Goal: Information Seeking & Learning: Learn about a topic

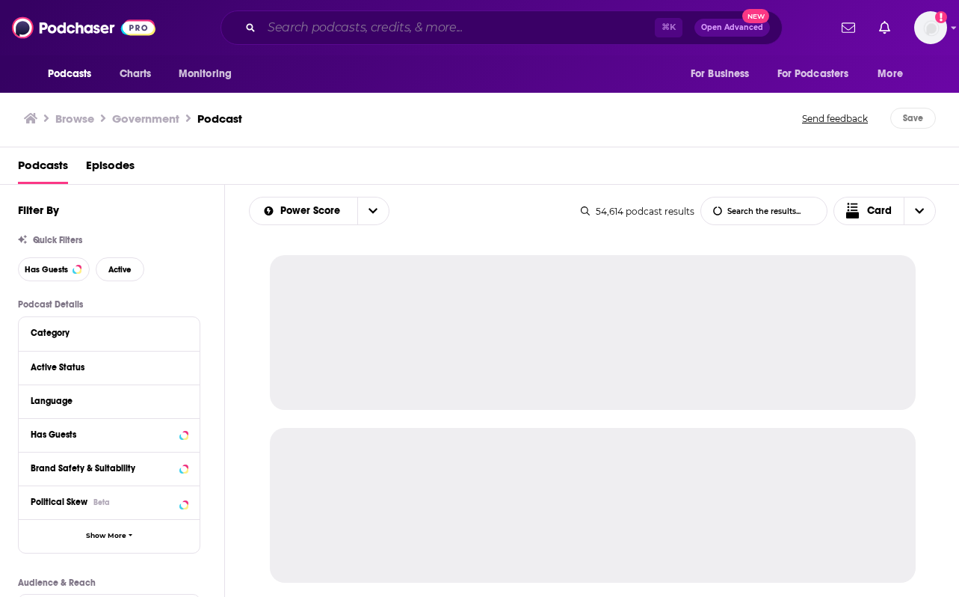
click at [276, 36] on input "Search podcasts, credits, & more..." at bounding box center [458, 28] width 393 height 24
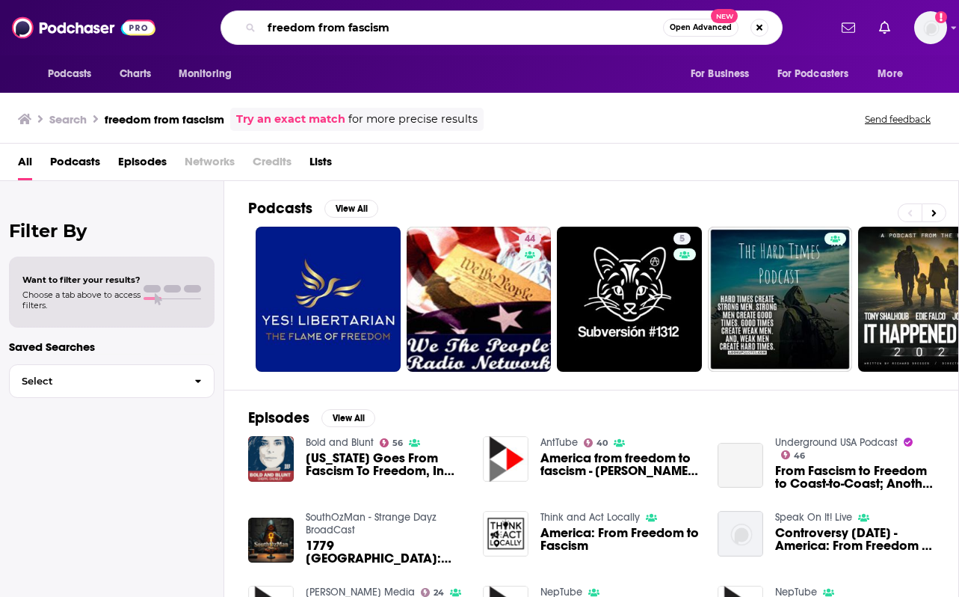
click at [333, 25] on input "freedom from fascism" at bounding box center [462, 28] width 401 height 24
type input "freedom over fascism"
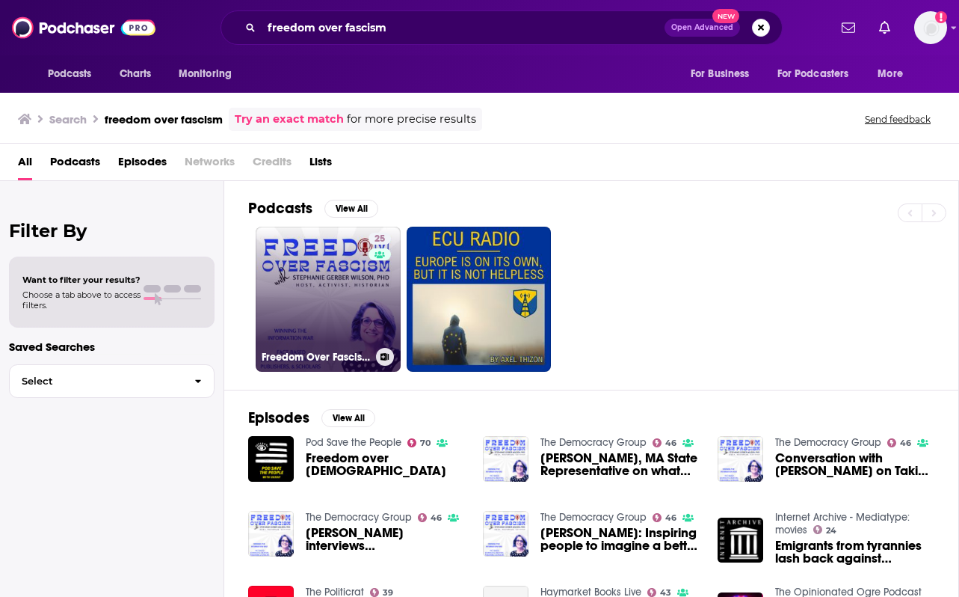
click at [332, 295] on link "25 Freedom Over Fascism" at bounding box center [328, 298] width 145 height 145
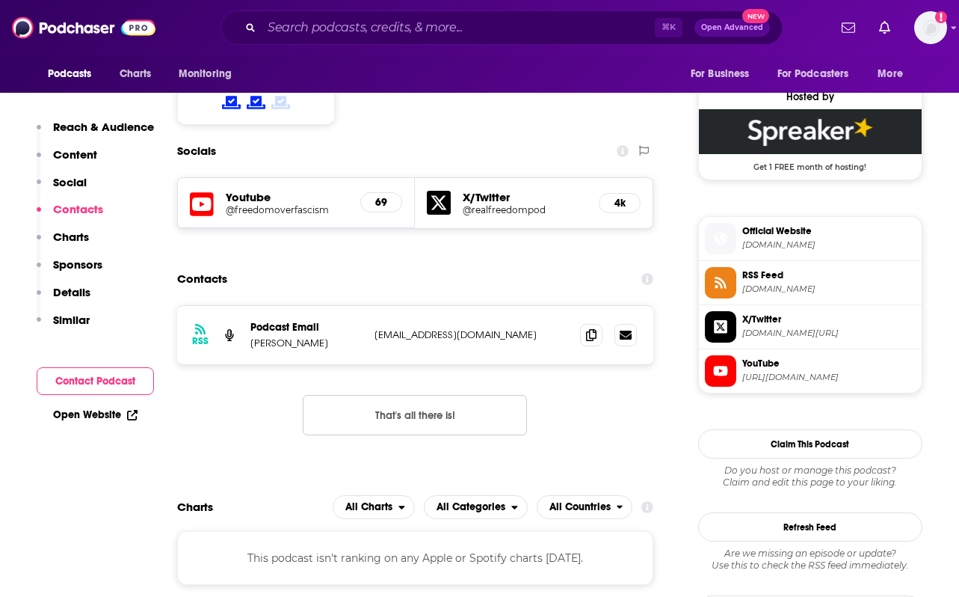
scroll to position [1091, 0]
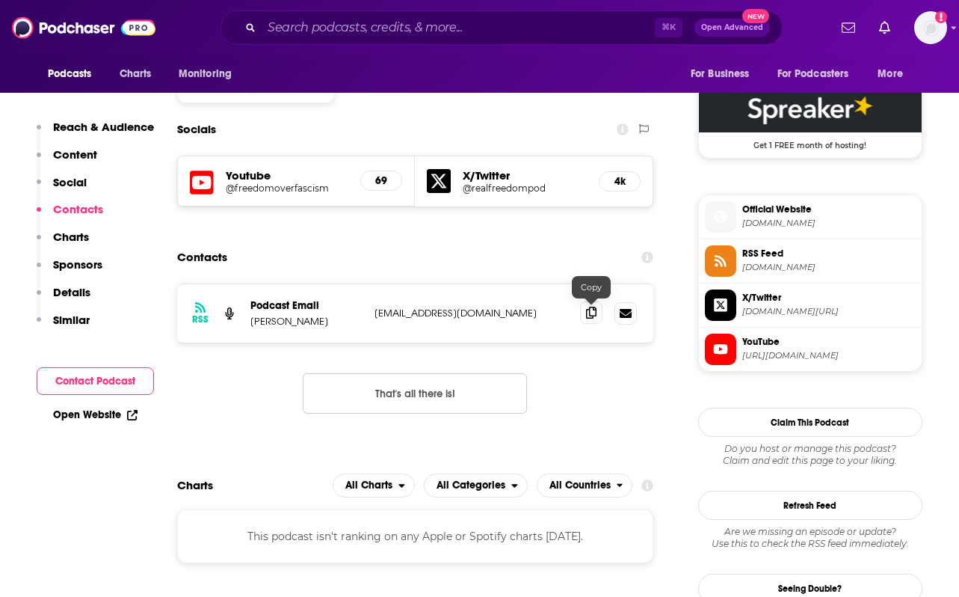
click at [589, 311] on icon at bounding box center [591, 312] width 10 height 12
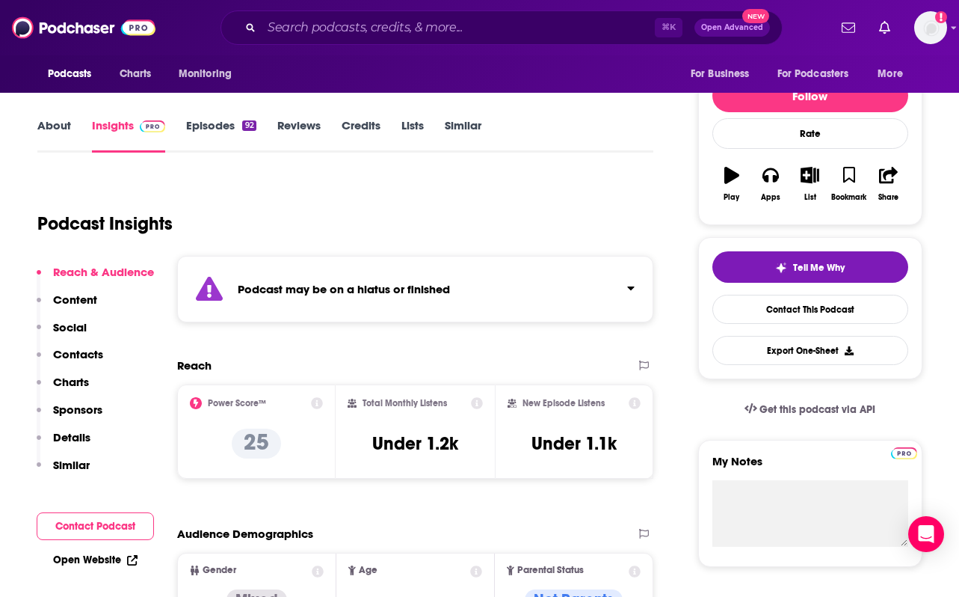
scroll to position [0, 0]
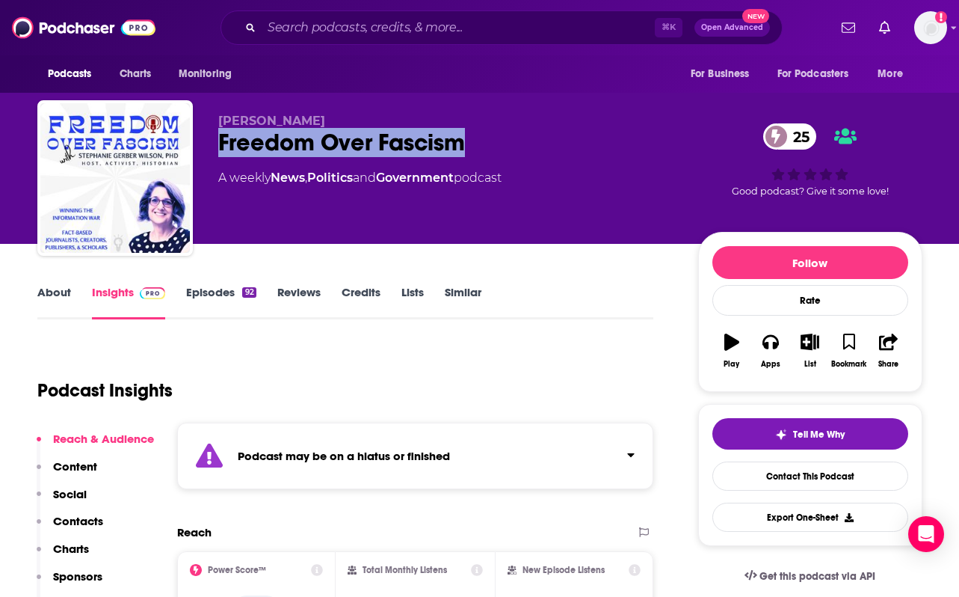
drag, startPoint x: 214, startPoint y: 141, endPoint x: 489, endPoint y: 141, distance: 275.1
click at [489, 141] on div "[PERSON_NAME] Freedom Over Fascism 25 A weekly News , Politics and Government p…" at bounding box center [479, 180] width 885 height 161
copy h2 "Freedom Over Fascism"
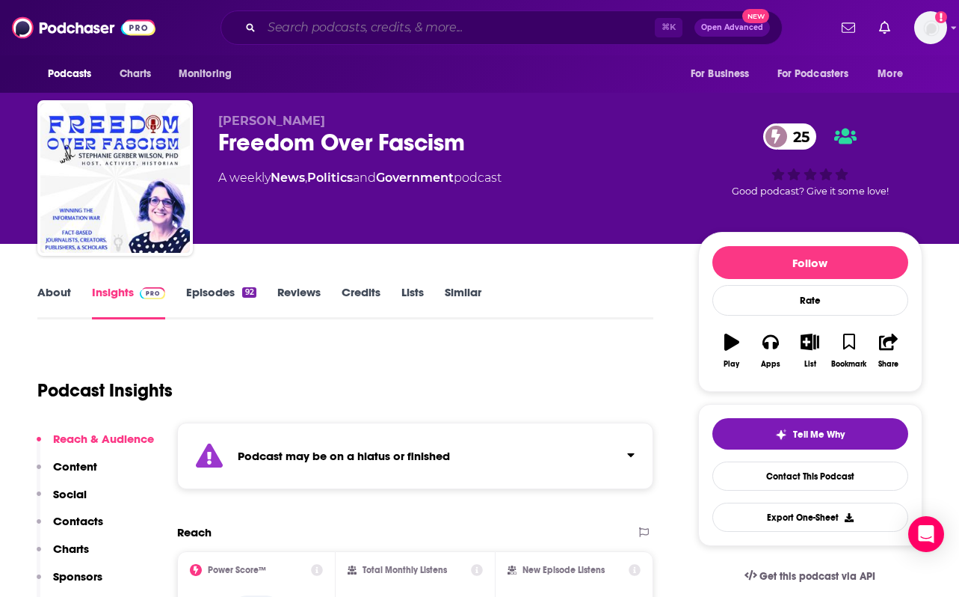
click at [372, 19] on input "Search podcasts, credits, & more..." at bounding box center [458, 28] width 393 height 24
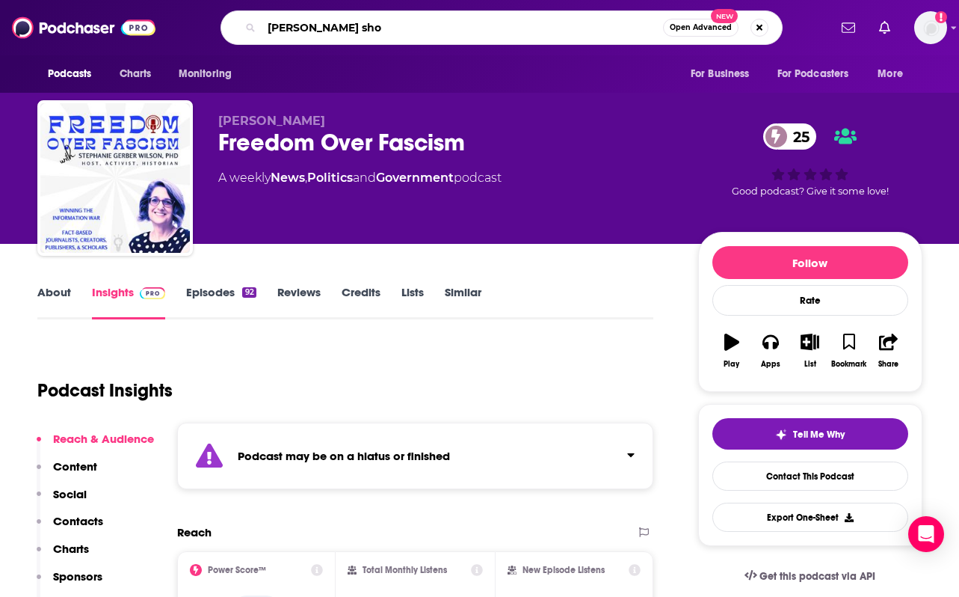
type input "[PERSON_NAME] show"
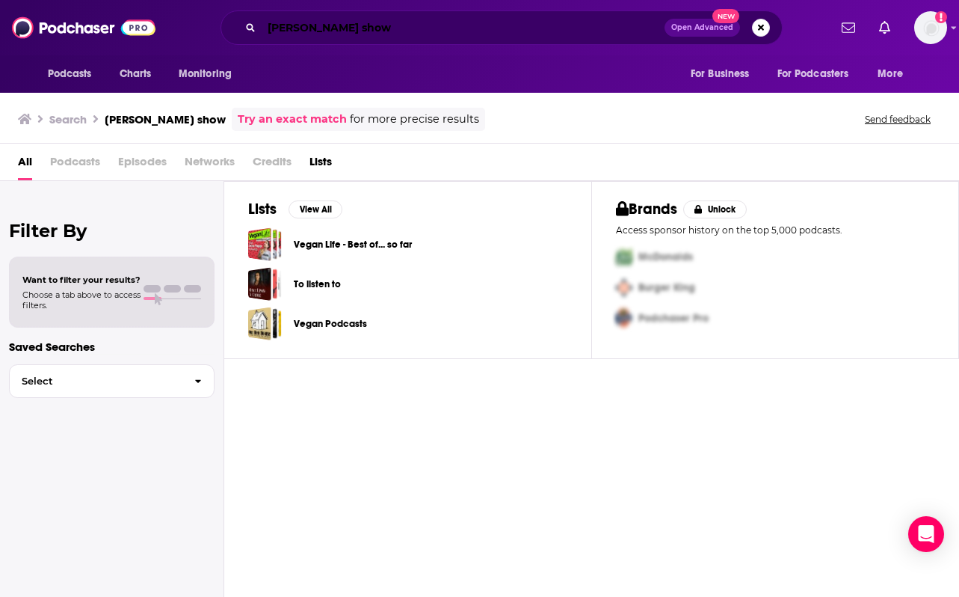
click at [269, 28] on input "[PERSON_NAME] show" at bounding box center [463, 28] width 403 height 24
click at [365, 31] on input "the [PERSON_NAME] show" at bounding box center [463, 28] width 403 height 24
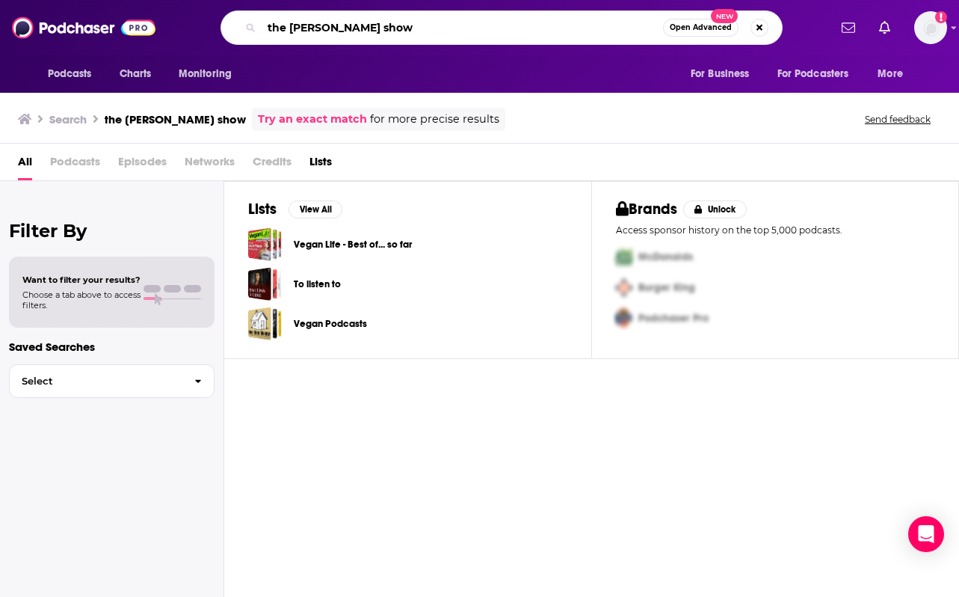
type input "the [PERSON_NAME] show"
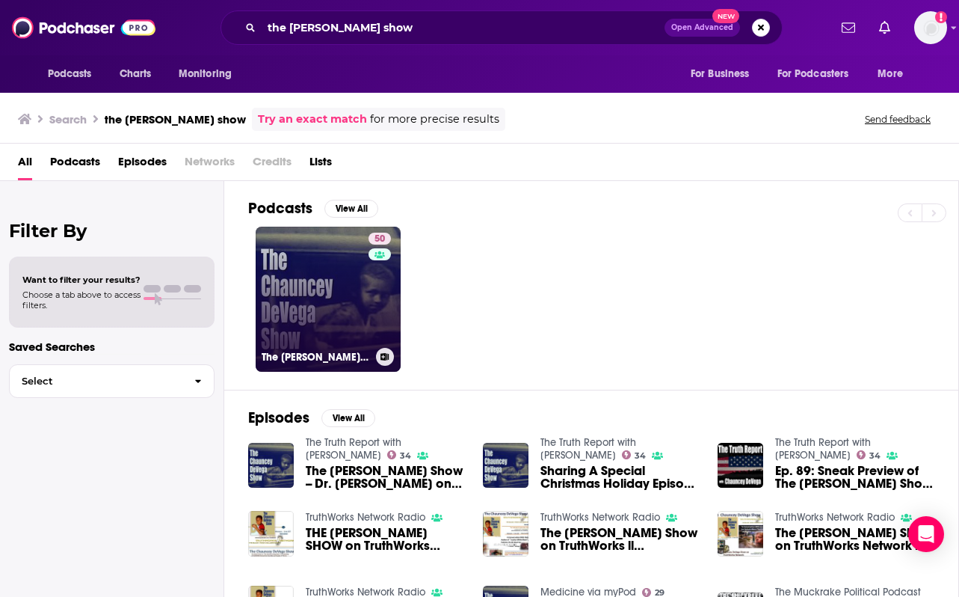
click at [367, 321] on link "50 The [PERSON_NAME] Show" at bounding box center [328, 298] width 145 height 145
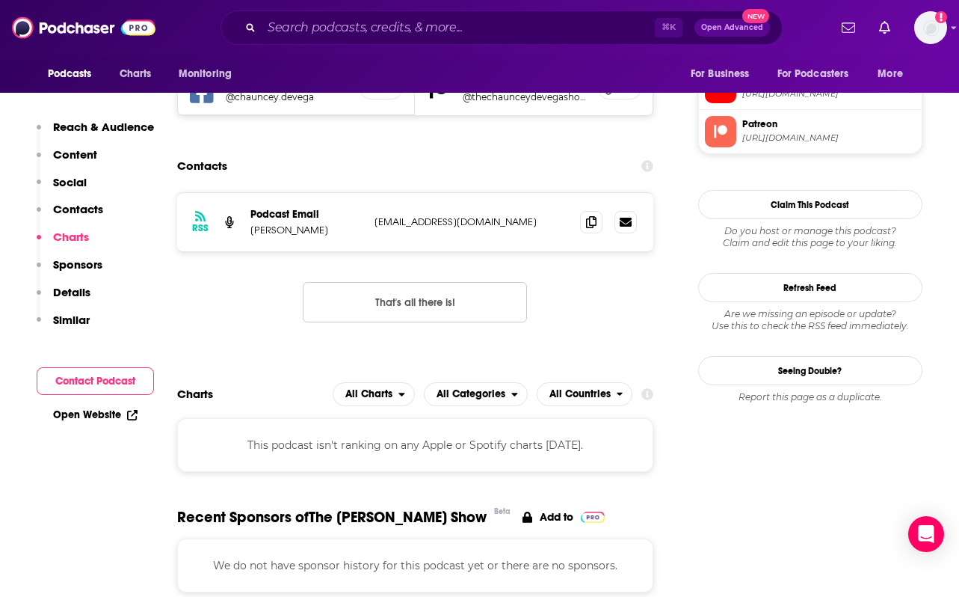
scroll to position [1343, 0]
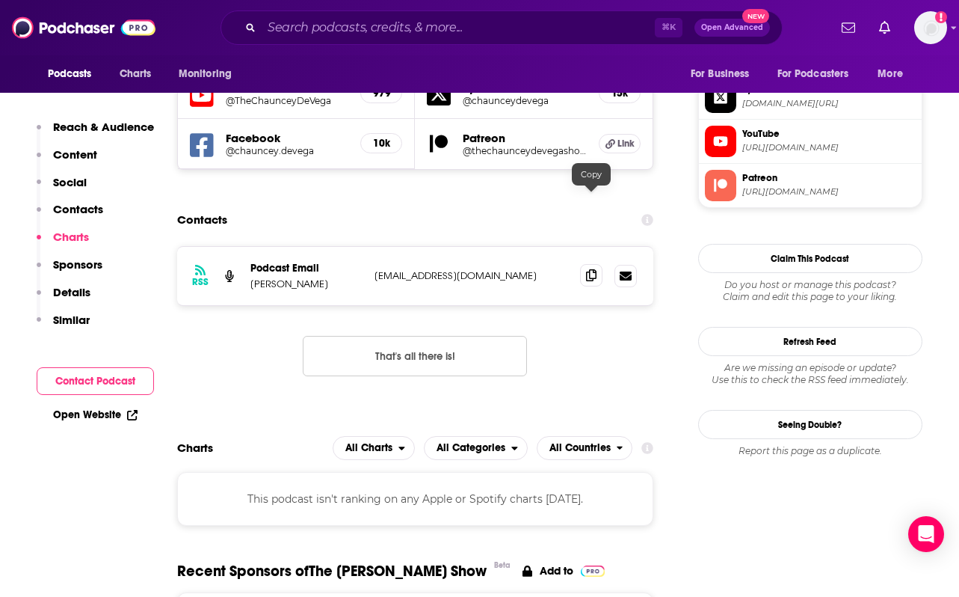
click at [586, 269] on icon at bounding box center [591, 275] width 10 height 12
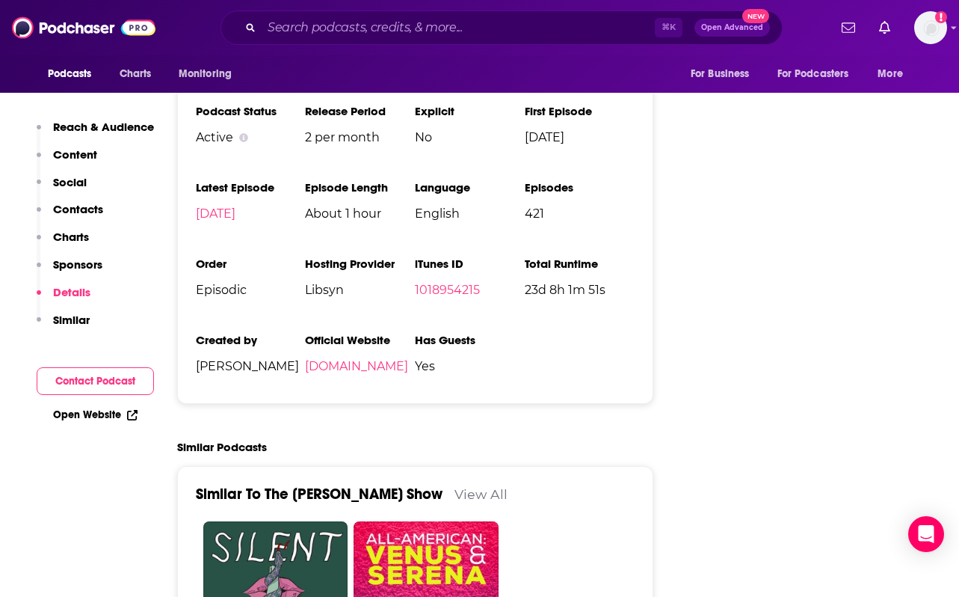
scroll to position [2077, 0]
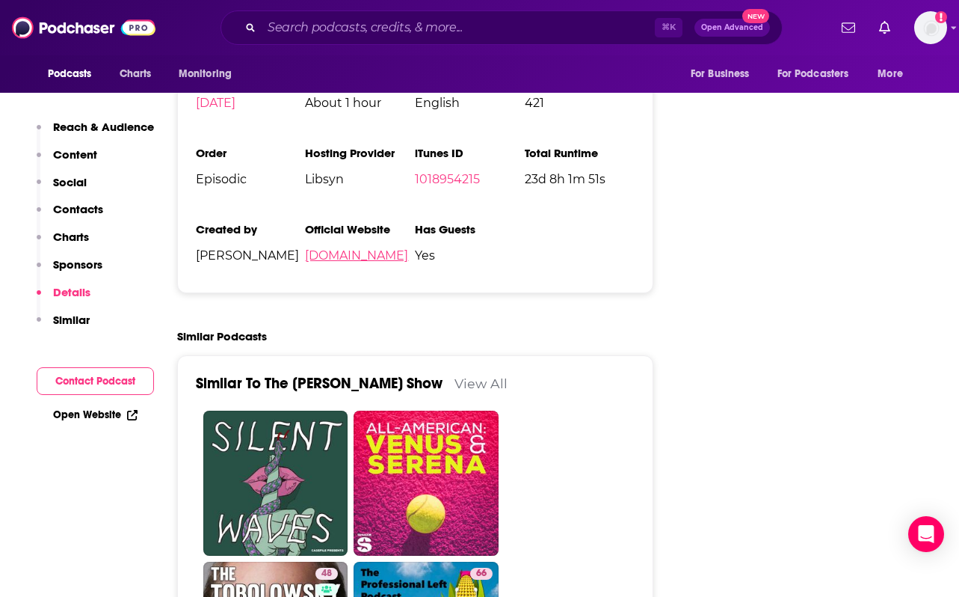
click at [408, 248] on link "[DOMAIN_NAME]" at bounding box center [356, 255] width 103 height 14
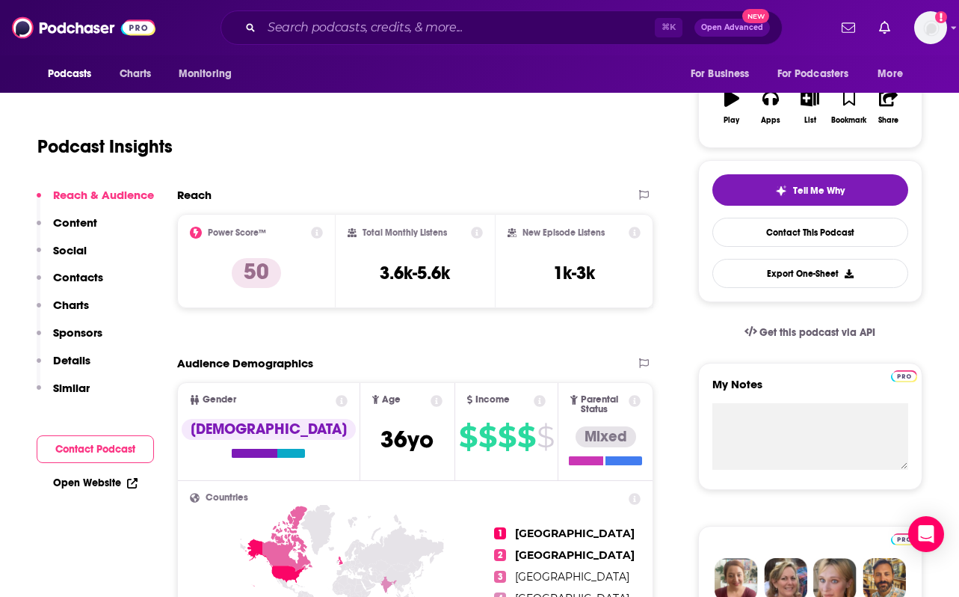
scroll to position [0, 0]
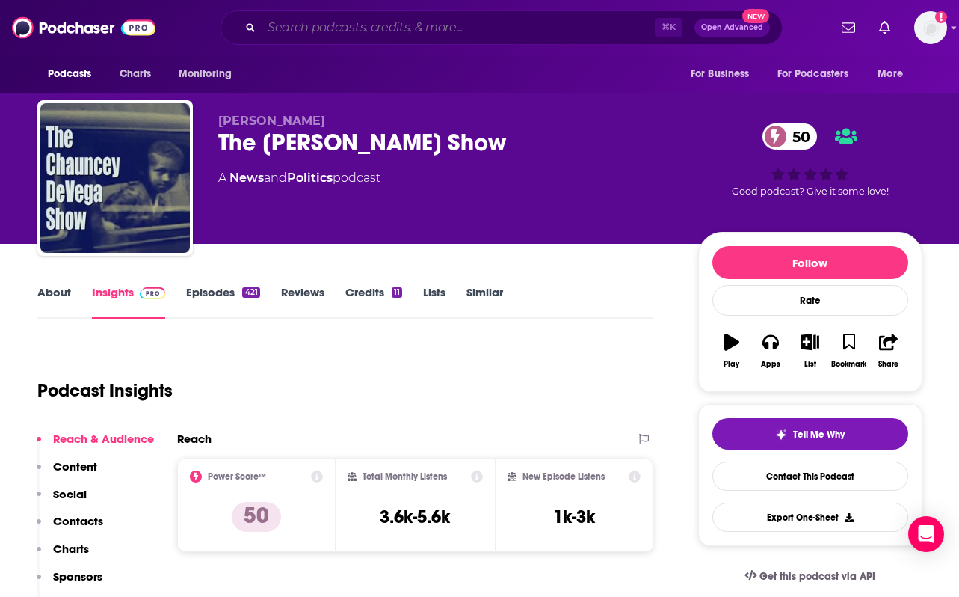
click at [284, 21] on input "Search podcasts, credits, & more..." at bounding box center [458, 28] width 393 height 24
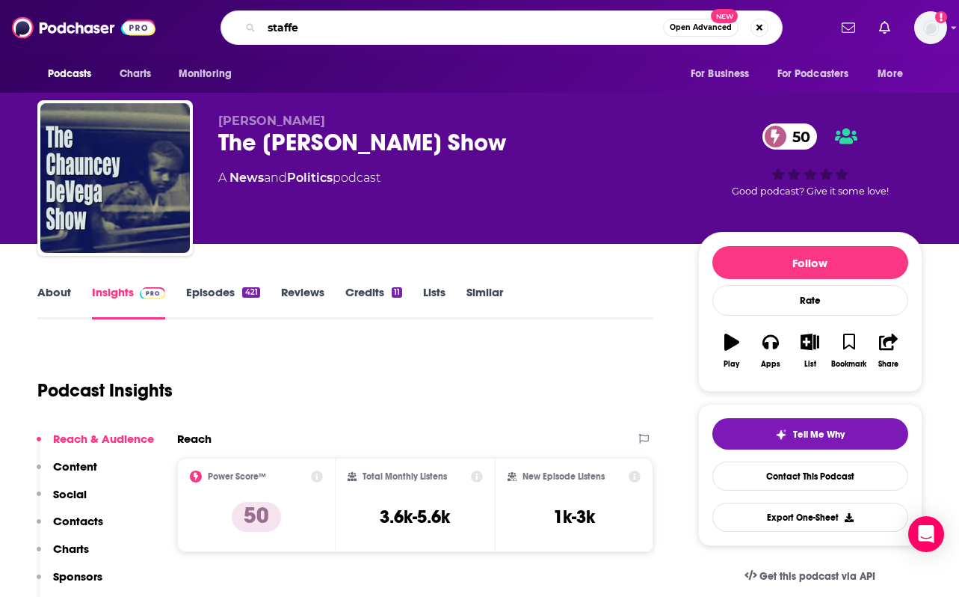
type input "staffer"
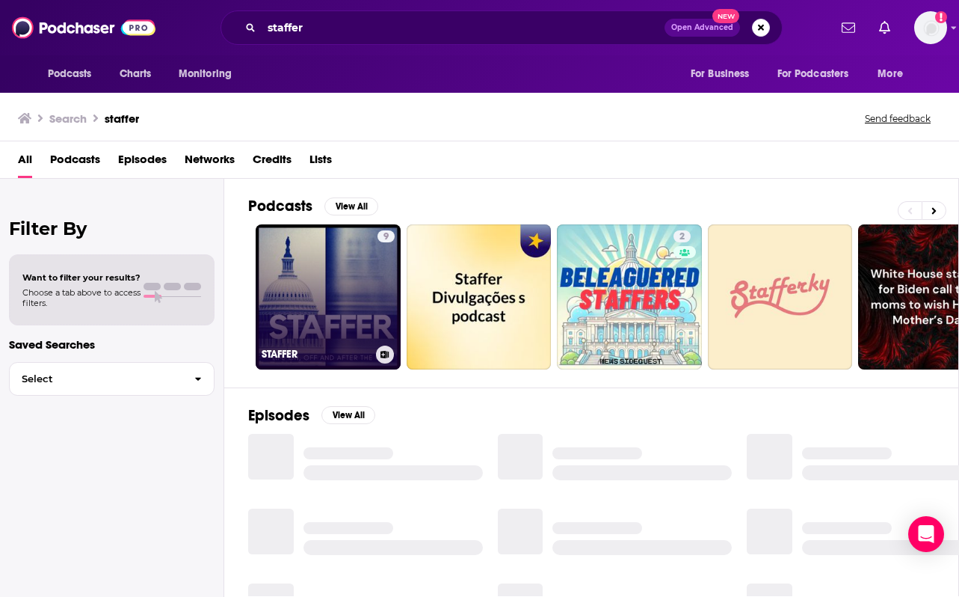
click at [345, 287] on link "9 STAFFER" at bounding box center [328, 296] width 145 height 145
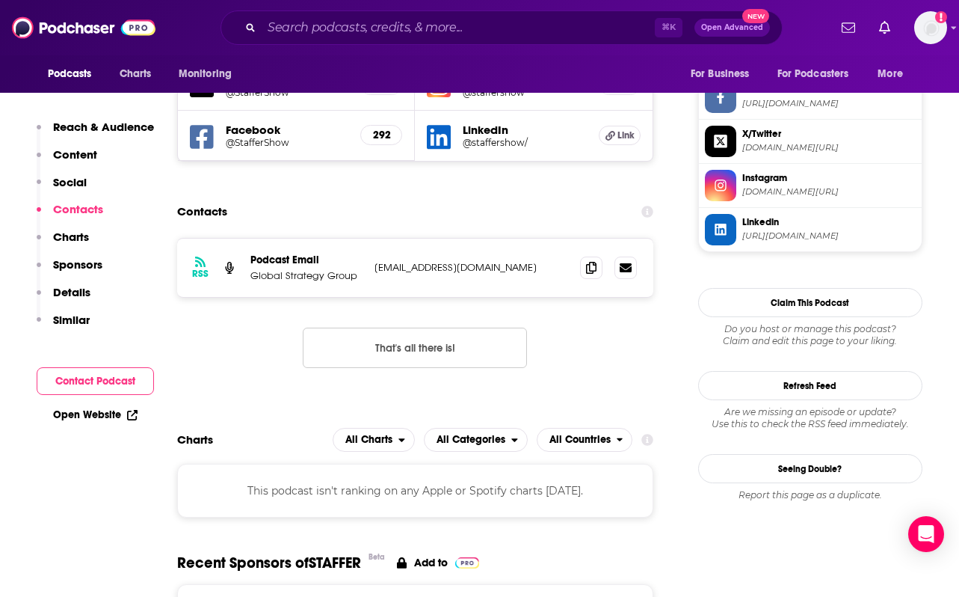
scroll to position [1423, 0]
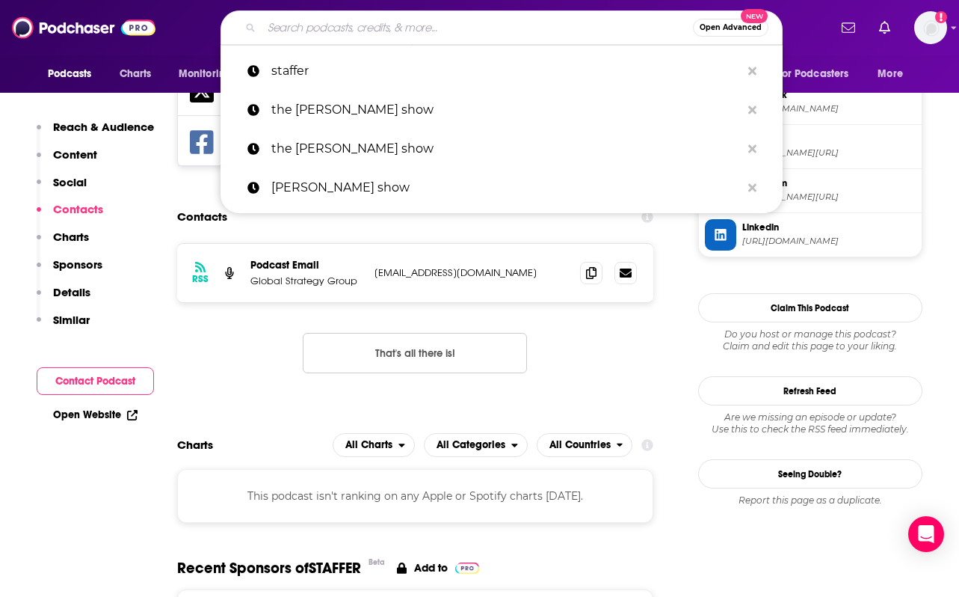
click at [329, 22] on input "Search podcasts, credits, & more..." at bounding box center [477, 28] width 431 height 24
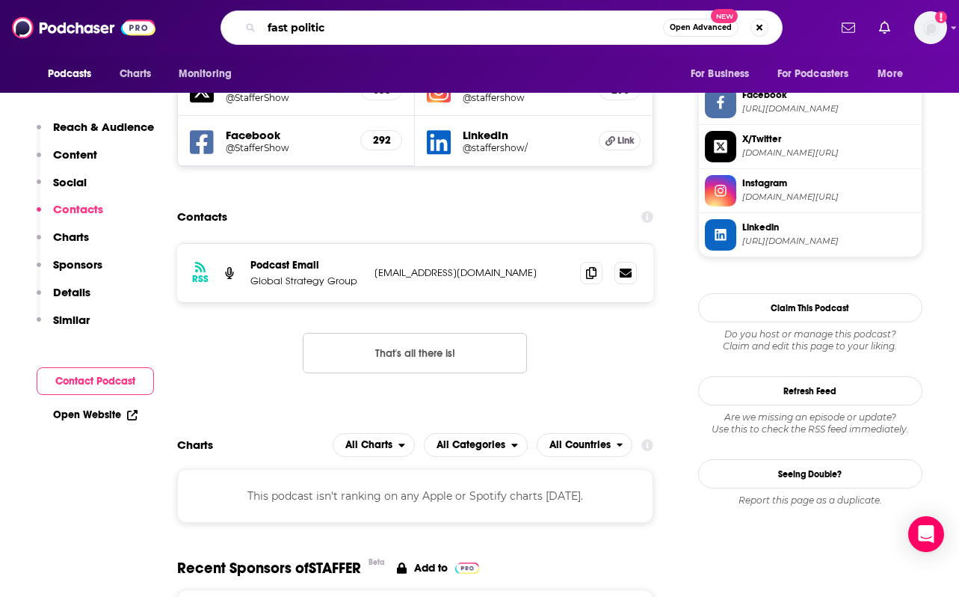
type input "fast politics"
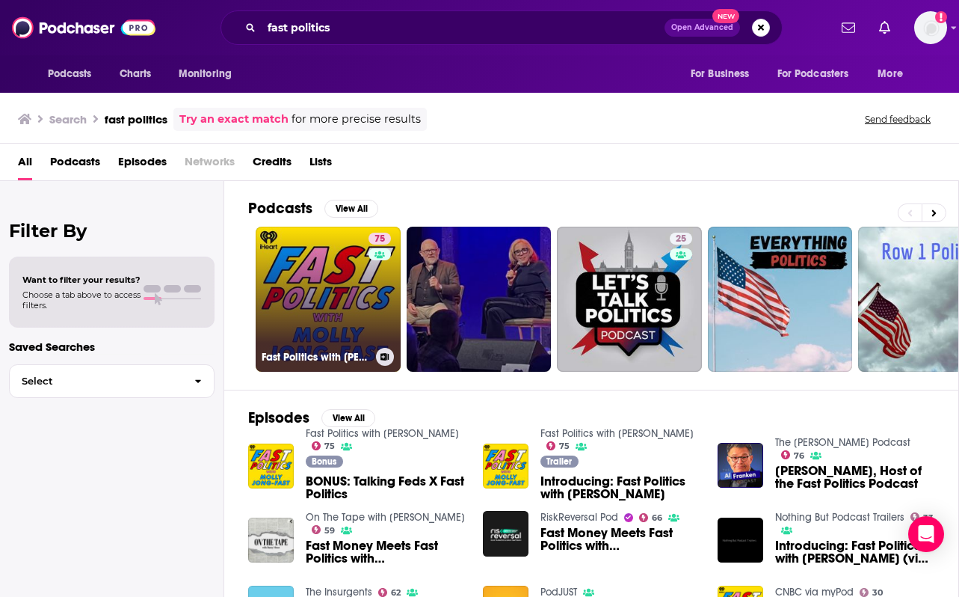
click at [323, 321] on link "75 Fast Politics with [PERSON_NAME]" at bounding box center [328, 298] width 145 height 145
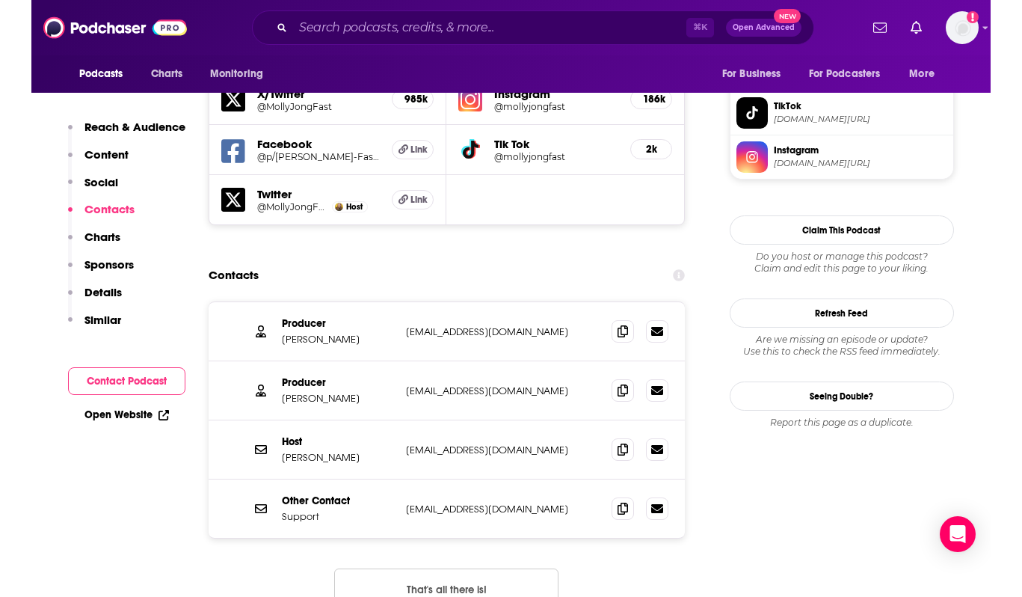
scroll to position [1365, 0]
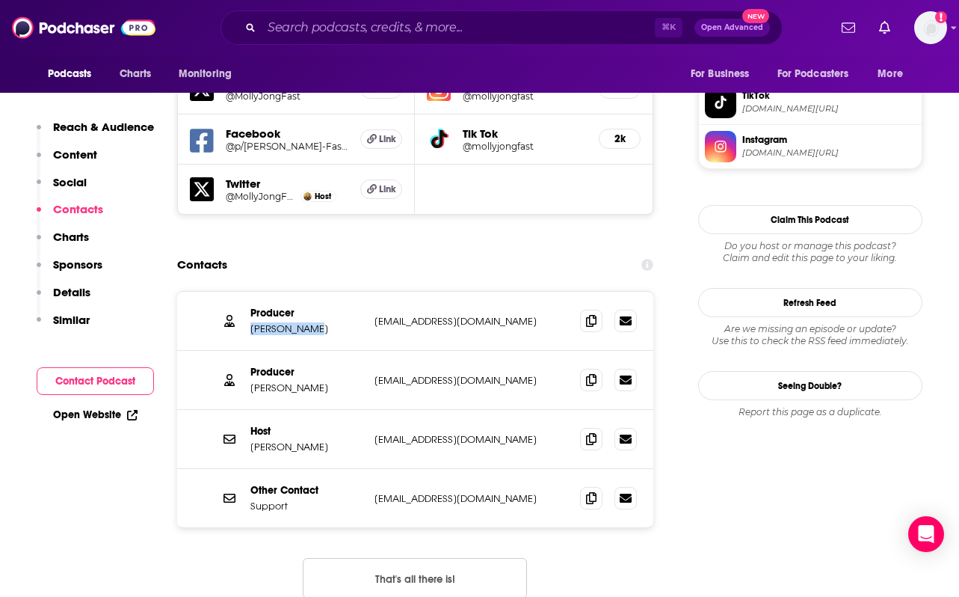
drag, startPoint x: 320, startPoint y: 259, endPoint x: 250, endPoint y: 259, distance: 70.3
click at [250, 322] on p "[PERSON_NAME]" at bounding box center [306, 328] width 112 height 13
copy p "[PERSON_NAME]"
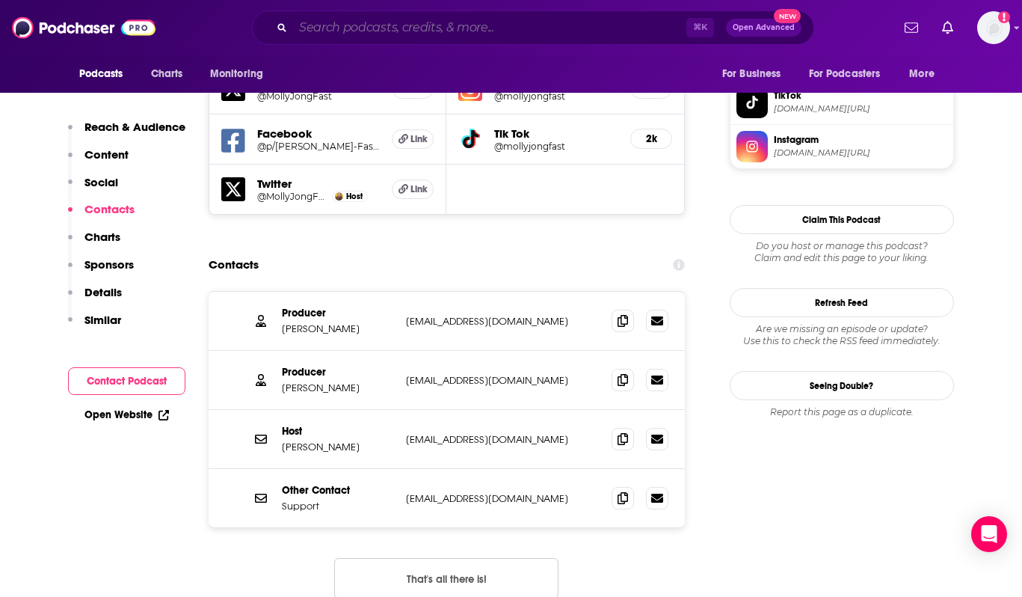
click at [315, 30] on input "Search podcasts, credits, & more..." at bounding box center [489, 28] width 393 height 24
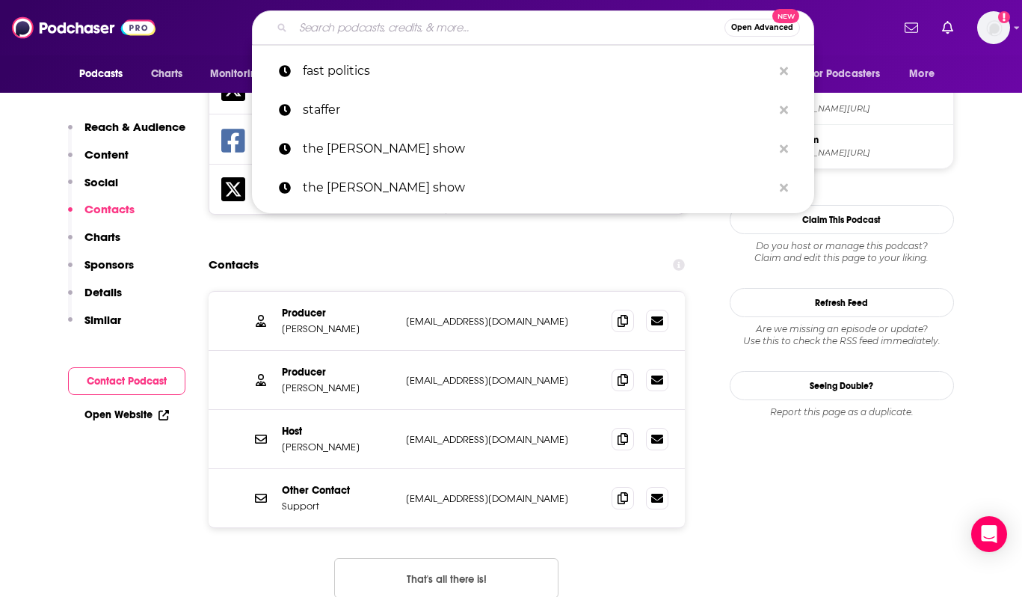
paste input "Future Hindsight"
type input "Future Hindsight"
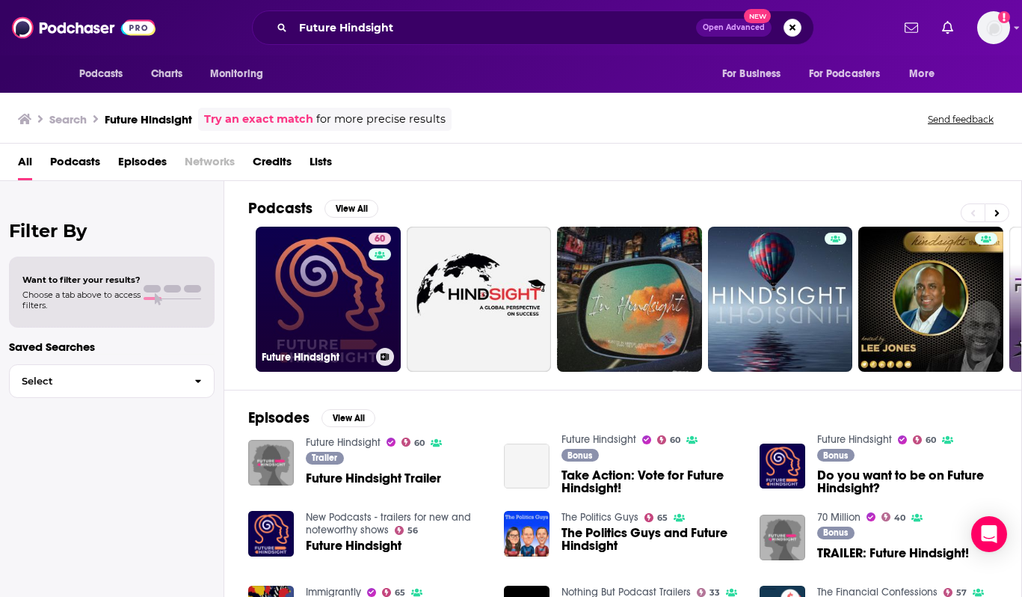
click at [308, 328] on link "60 Future Hindsight" at bounding box center [328, 298] width 145 height 145
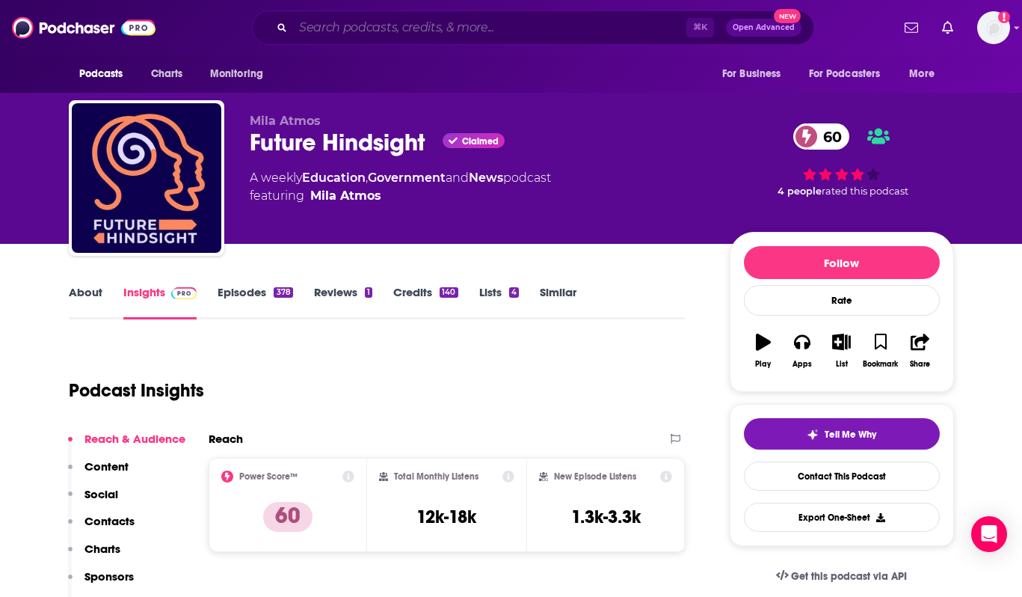
click at [325, 24] on input "Search podcasts, credits, & more..." at bounding box center [489, 28] width 393 height 24
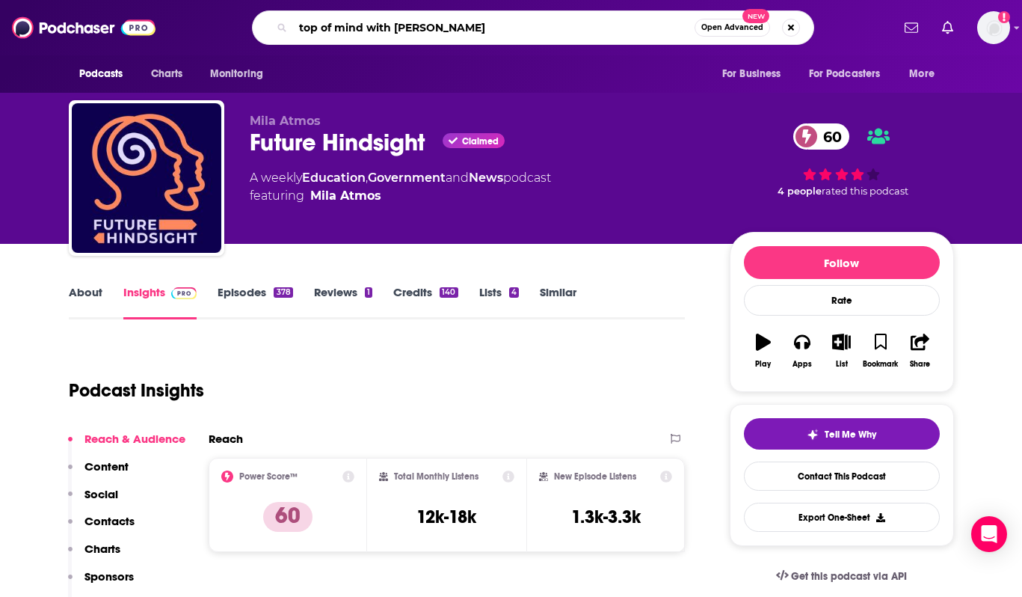
type input "top of mind with [PERSON_NAME]"
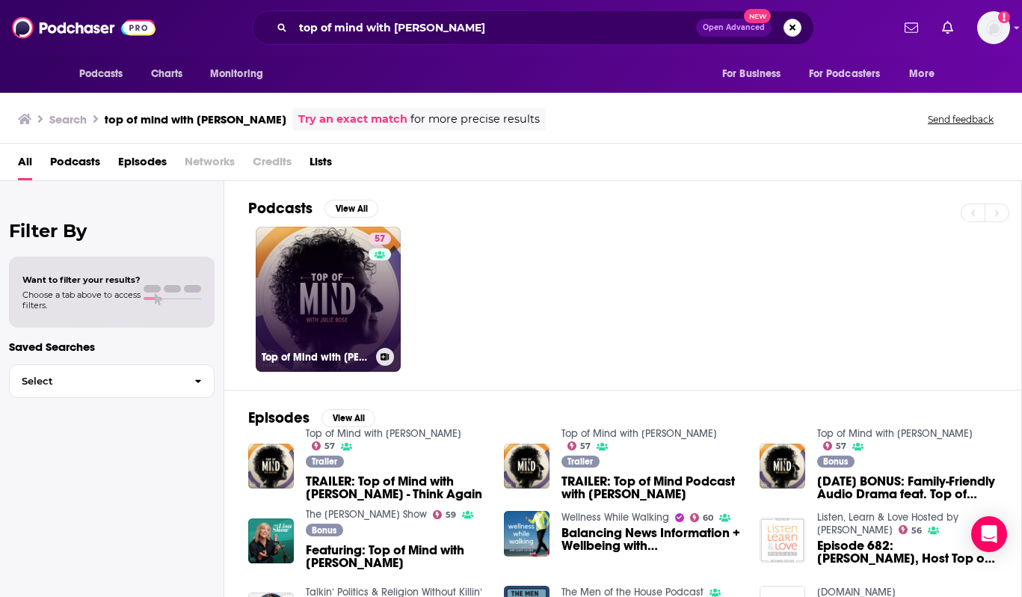
click at [309, 315] on link "57 Top of Mind with [PERSON_NAME]" at bounding box center [328, 298] width 145 height 145
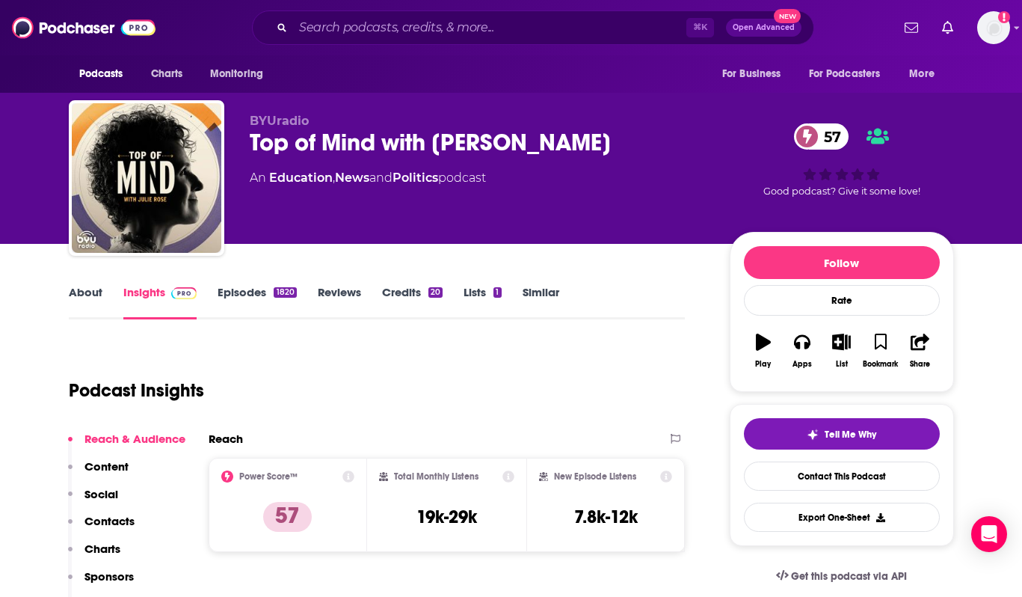
click at [230, 301] on link "Episodes 1820" at bounding box center [257, 302] width 78 height 34
